Goal: Find contact information: Obtain details needed to contact an individual or organization

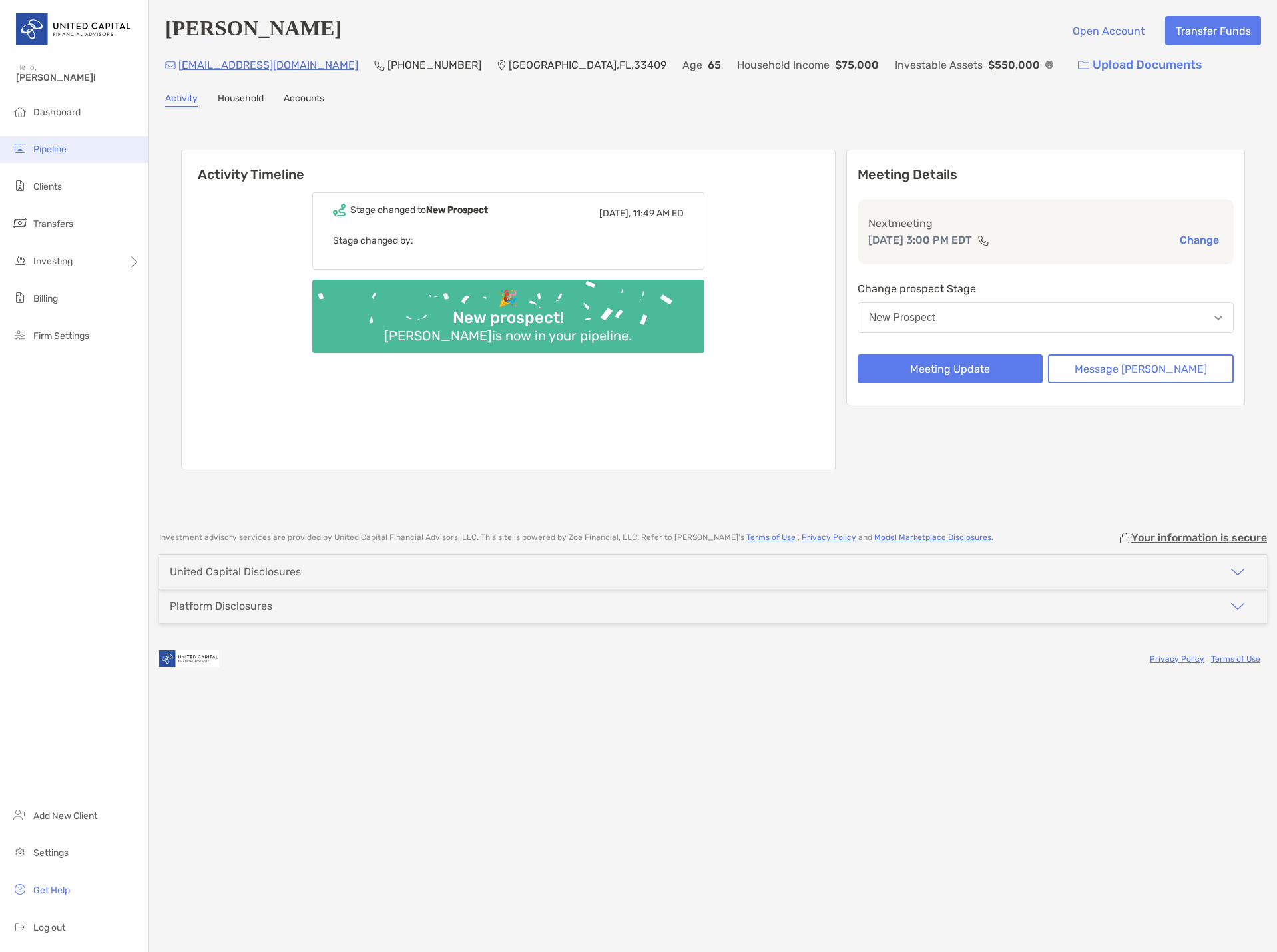
click at [63, 151] on span "Pipeline" at bounding box center [50, 150] width 33 height 12
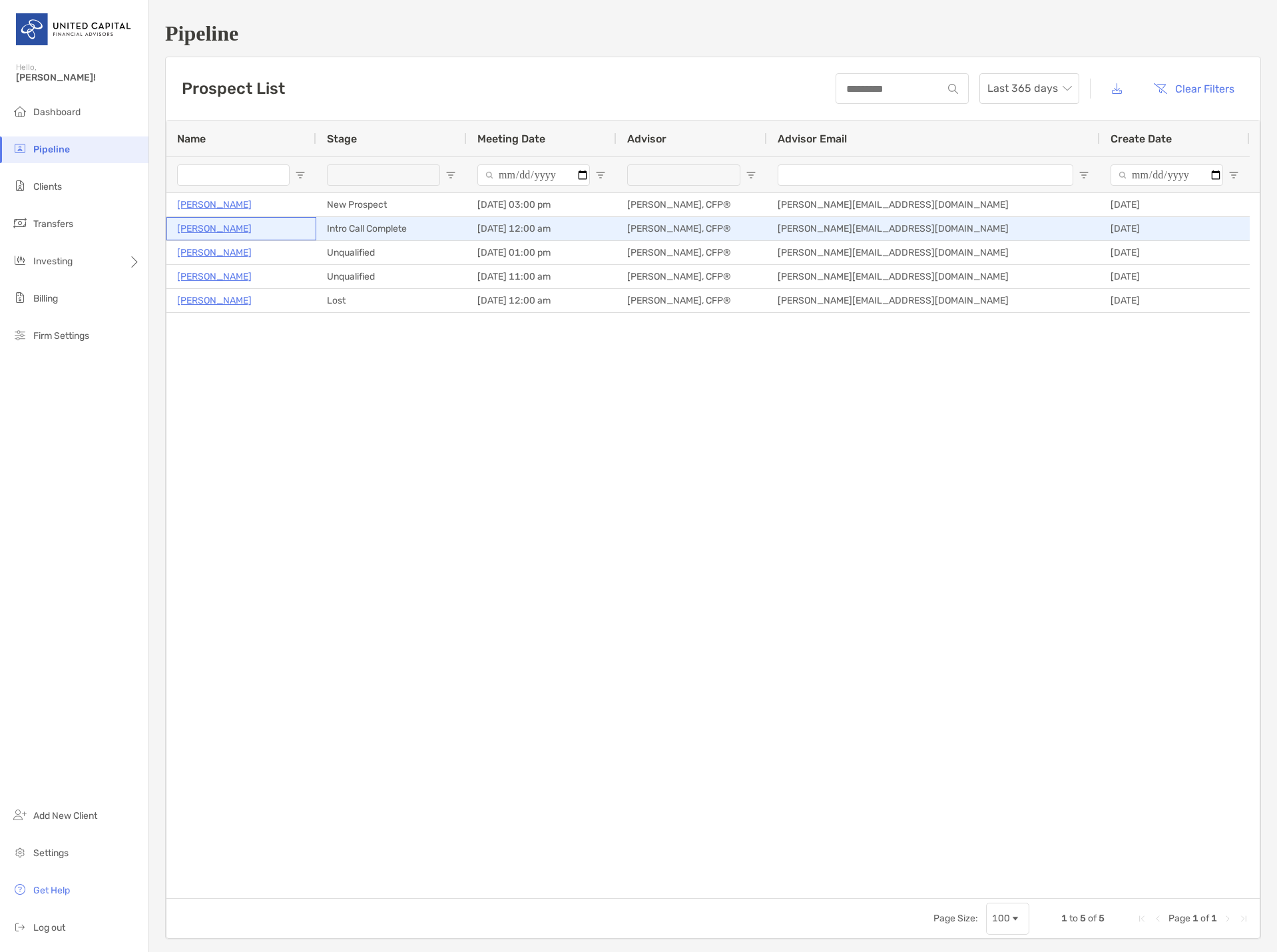
click at [248, 229] on p "[PERSON_NAME]" at bounding box center [215, 228] width 74 height 16
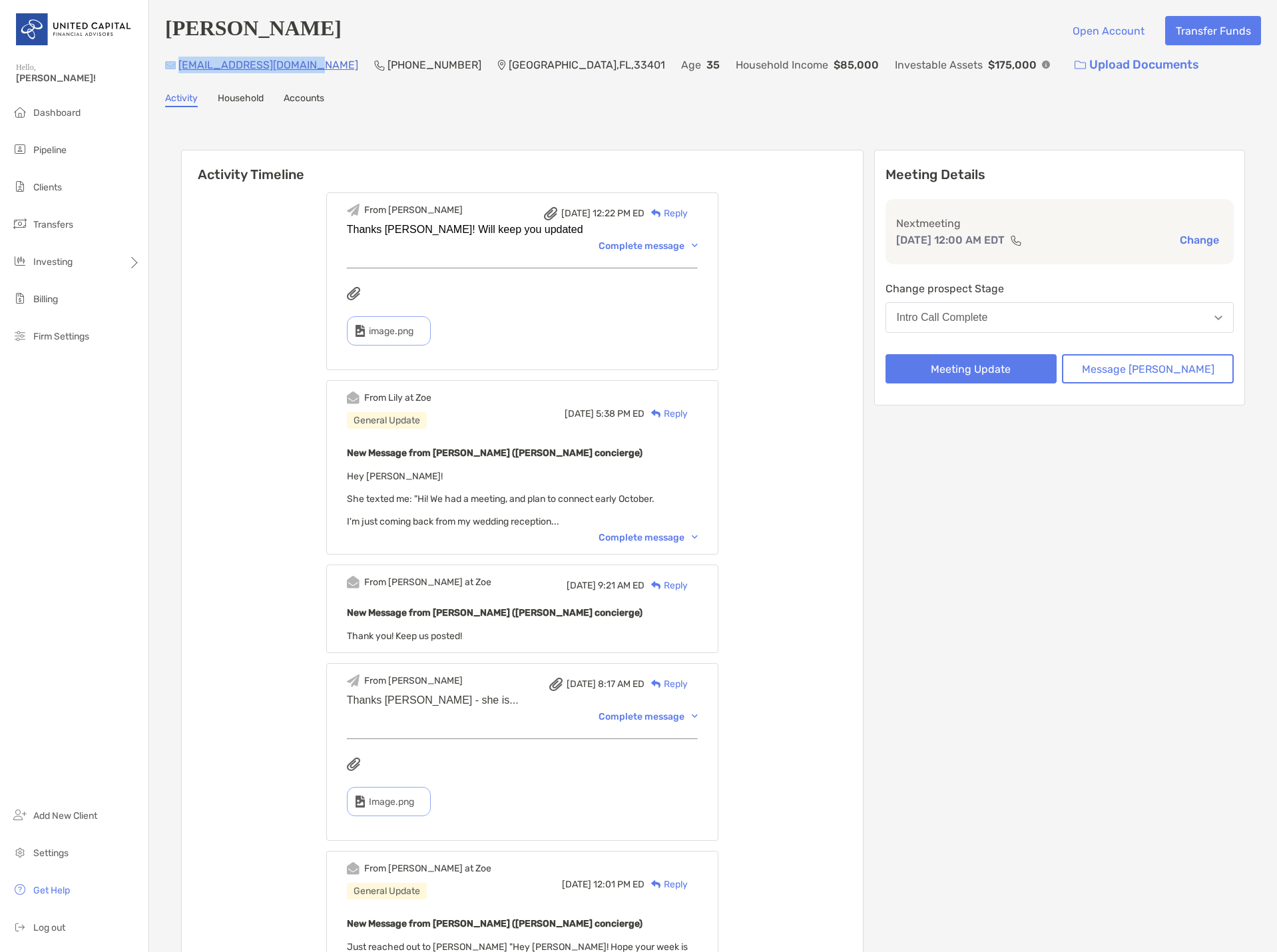
drag, startPoint x: 312, startPoint y: 67, endPoint x: 173, endPoint y: 70, distance: 139.0
click at [173, 70] on div "licettesan223@gmail.com (561) 601-3140 West Palm Beach , FL , 33401 Age 35 Hous…" at bounding box center [713, 64] width 1096 height 29
copy div "licettesan223@gmail.com"
click at [57, 151] on span "Pipeline" at bounding box center [50, 150] width 33 height 12
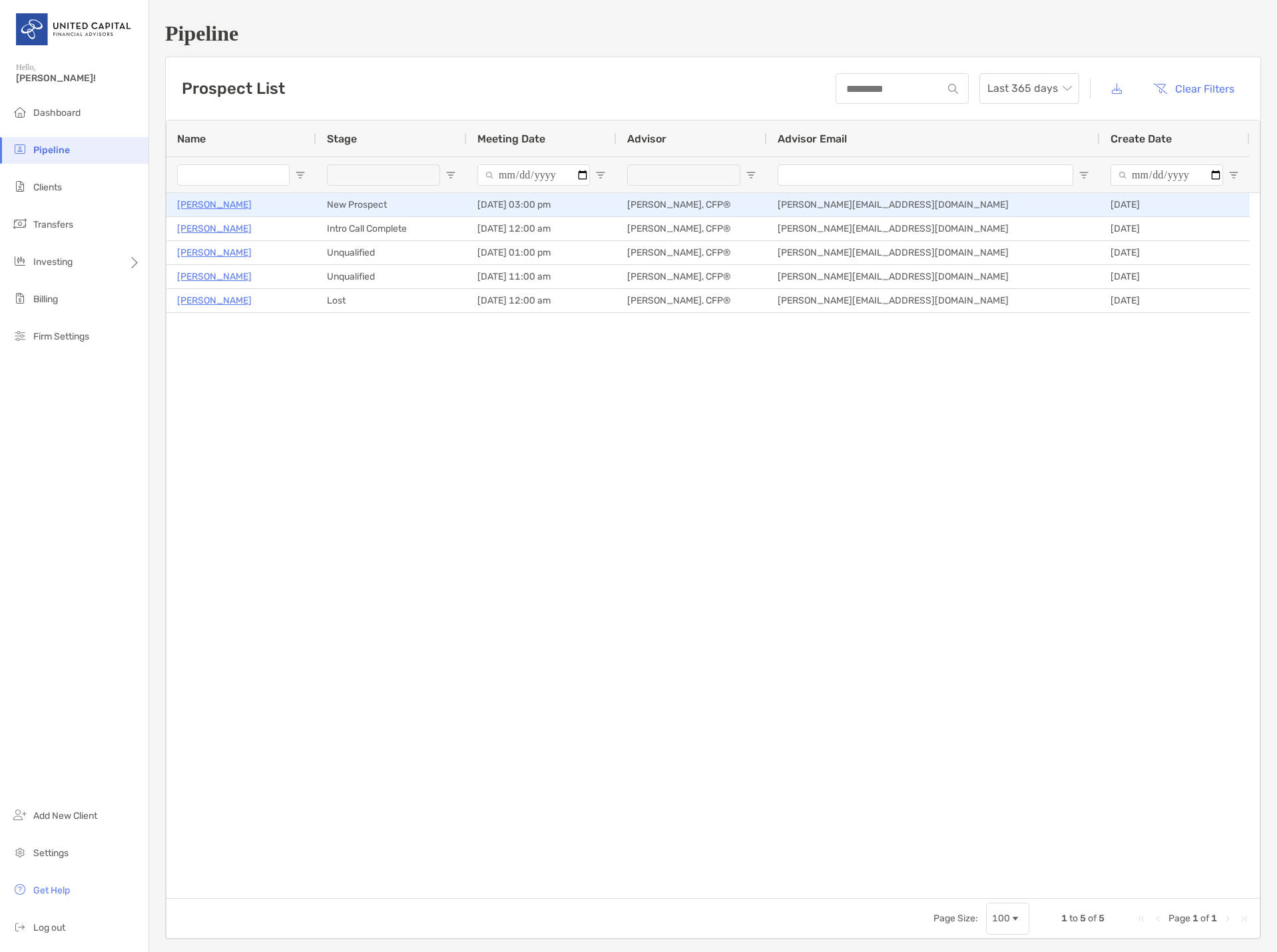
click at [203, 201] on p "[PERSON_NAME]" at bounding box center [215, 204] width 74 height 16
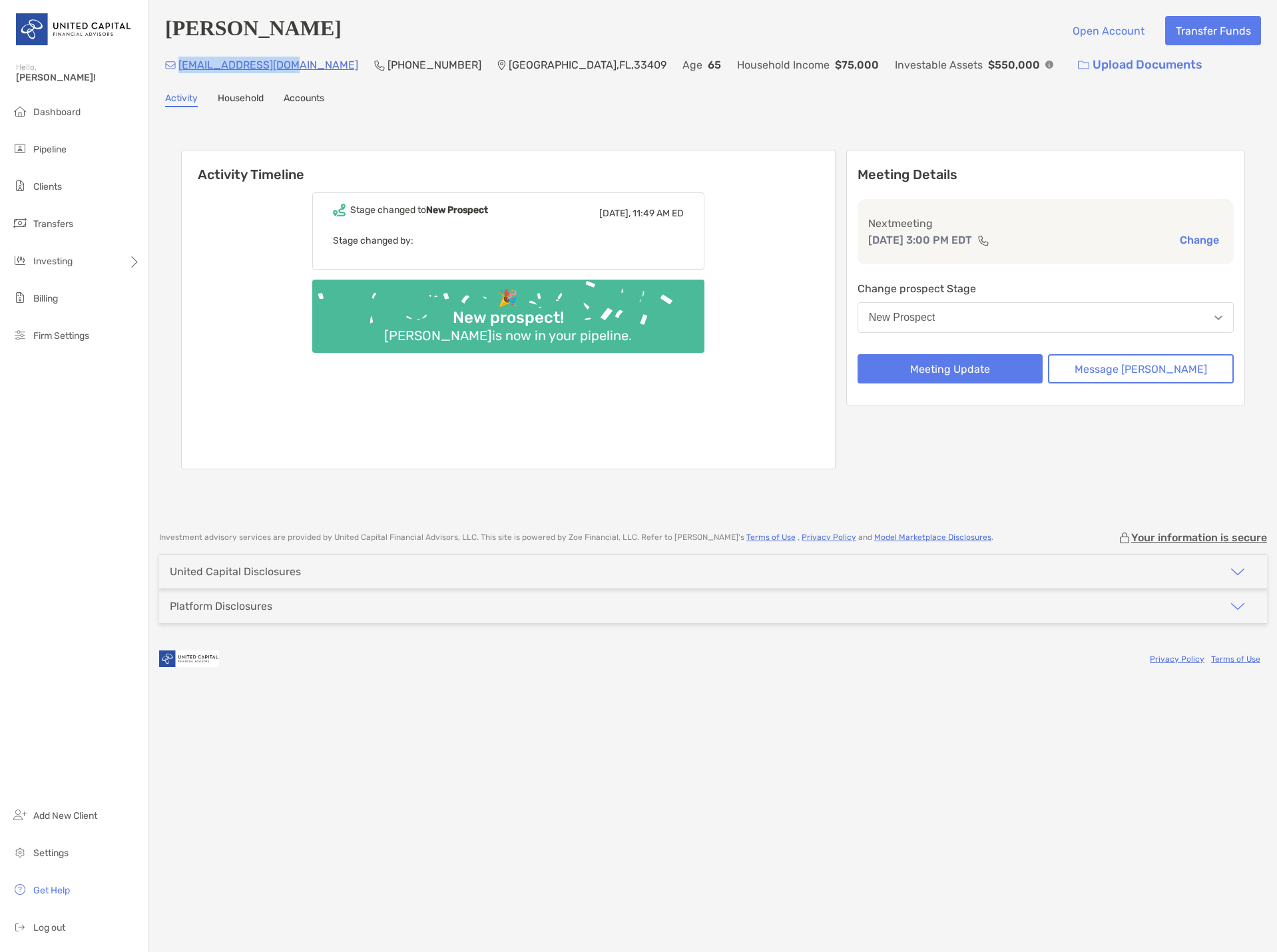
drag, startPoint x: 274, startPoint y: 64, endPoint x: 177, endPoint y: 61, distance: 97.0
click at [177, 61] on div "[EMAIL_ADDRESS][DOMAIN_NAME] [PHONE_NUMBER] [GEOGRAPHIC_DATA] Age [DEMOGRAPHIC_…" at bounding box center [713, 64] width 1096 height 29
copy p "[EMAIL_ADDRESS][DOMAIN_NAME]"
